Goal: Register for event/course

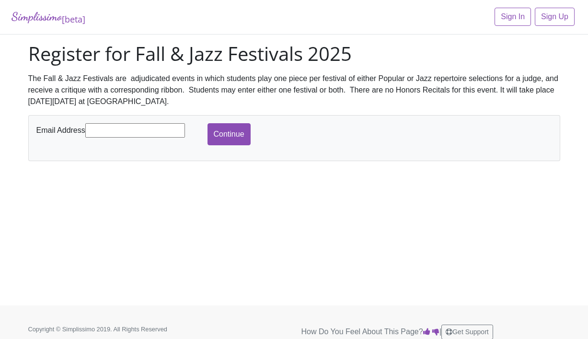
click at [142, 130] on input "text" at bounding box center [135, 130] width 100 height 14
type input "[PERSON_NAME][EMAIL_ADDRESS][PERSON_NAME][DOMAIN_NAME]"
click at [238, 138] on input "Continue" at bounding box center [228, 134] width 43 height 22
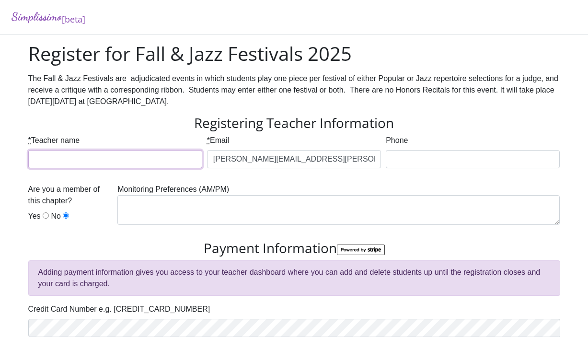
click at [188, 162] on input "* Teacher name" at bounding box center [115, 159] width 174 height 18
type input "[PERSON_NAME]"
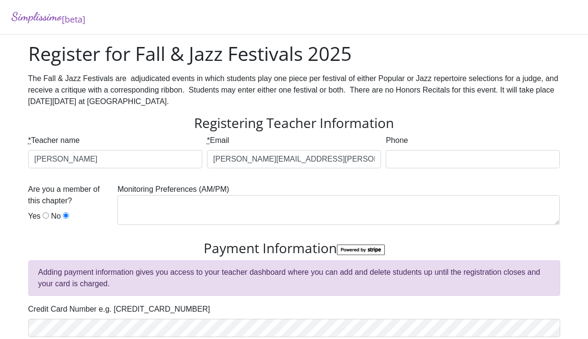
click at [49, 215] on div "Are you a member of this chapter? Yes No" at bounding box center [70, 204] width 85 height 42
click at [46, 215] on input "Yes" at bounding box center [46, 215] width 6 height 6
radio input "true"
click at [447, 159] on input "Phone" at bounding box center [473, 159] width 174 height 18
type input "8"
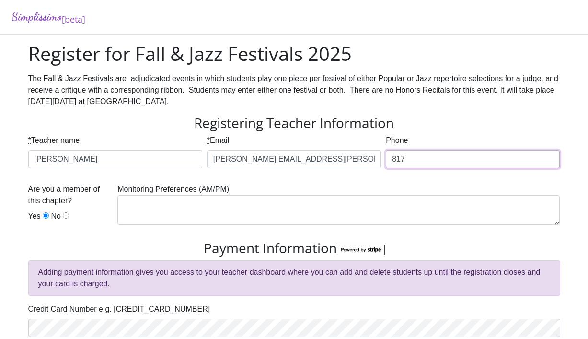
type input "8179191977"
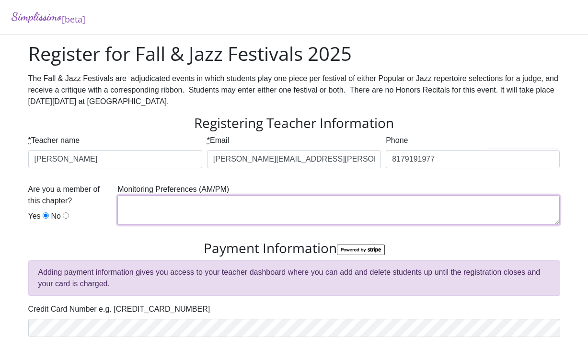
click at [344, 209] on textarea at bounding box center [338, 210] width 442 height 30
type textarea "**I will be out of town on [DATE]"
